Goal: Register for event/course

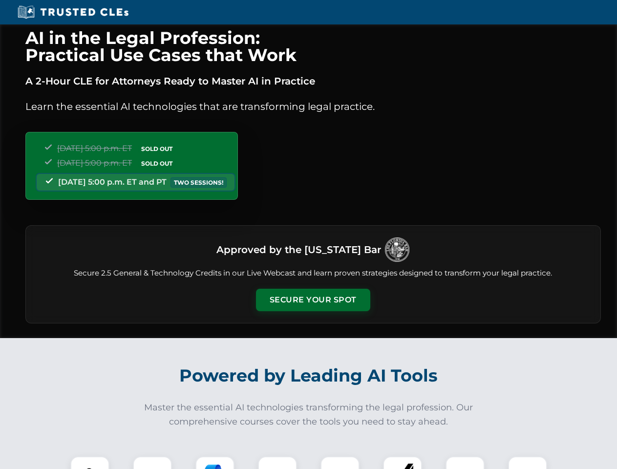
click at [313, 300] on button "Secure Your Spot" at bounding box center [313, 300] width 114 height 22
click at [90, 463] on img at bounding box center [90, 476] width 28 height 28
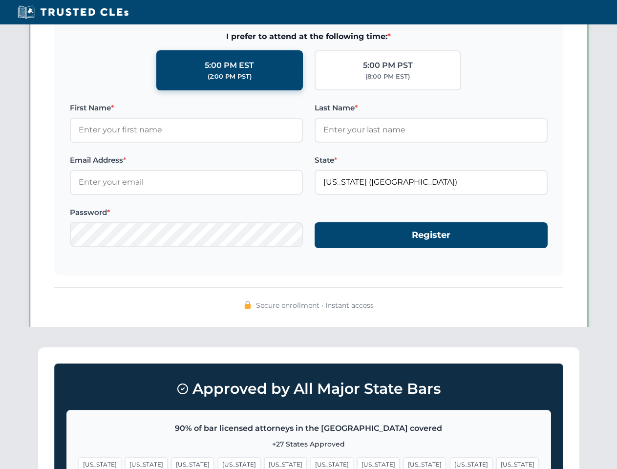
click at [357, 463] on span "[US_STATE]" at bounding box center [378, 465] width 43 height 14
click at [450, 463] on span "[US_STATE]" at bounding box center [471, 465] width 43 height 14
